Goal: Task Accomplishment & Management: Manage account settings

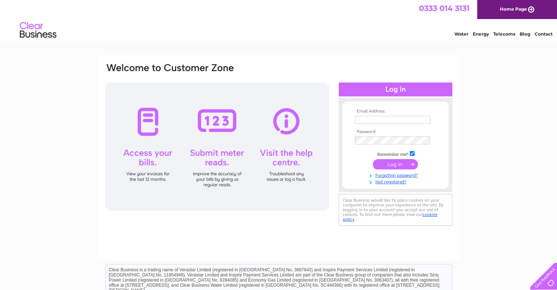
type input "treasurer@cunningsburghhall.com"
click at [399, 165] on input "submit" at bounding box center [395, 164] width 45 height 10
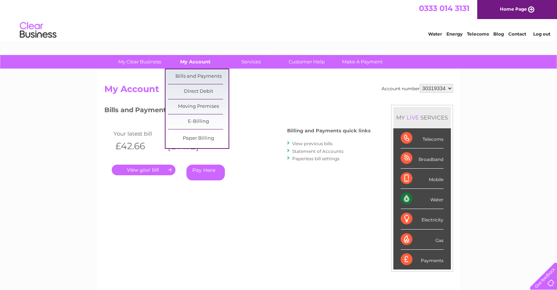
click at [189, 61] on link "My Account" at bounding box center [195, 62] width 60 height 14
